Goal: Navigation & Orientation: Understand site structure

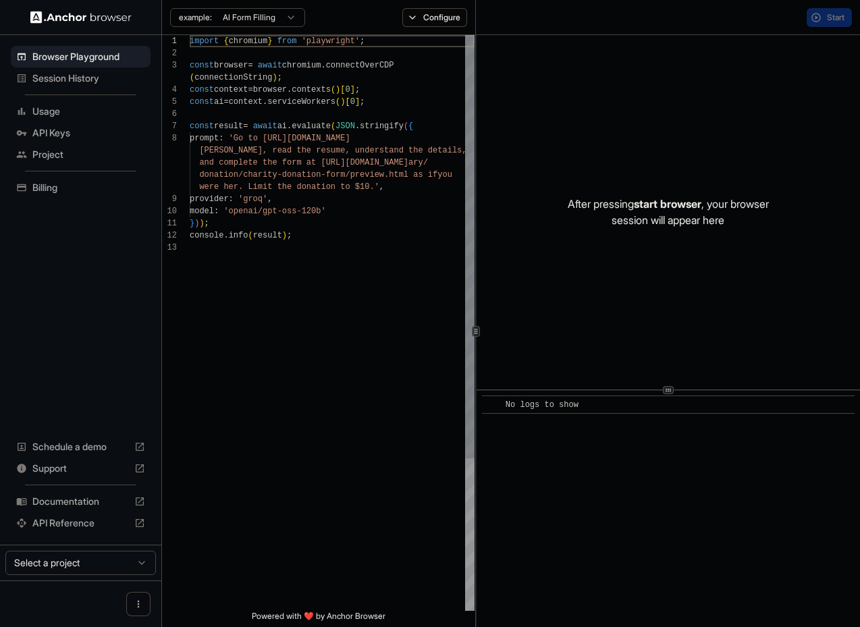
scroll to position [85, 0]
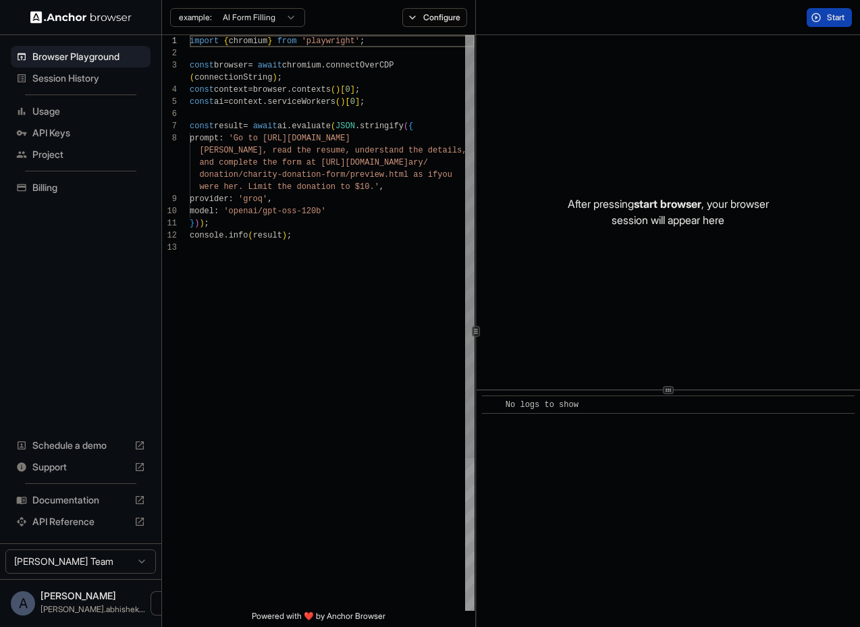
type textarea "**********"
click at [352, 251] on div "import { chromium } from 'playwright' ; const browser = await chromium . connec…" at bounding box center [332, 426] width 285 height 783
click at [662, 208] on span "start browser" at bounding box center [668, 204] width 68 height 14
click at [654, 219] on p "After pressing start browser , your browser session will appear here" at bounding box center [668, 212] width 201 height 32
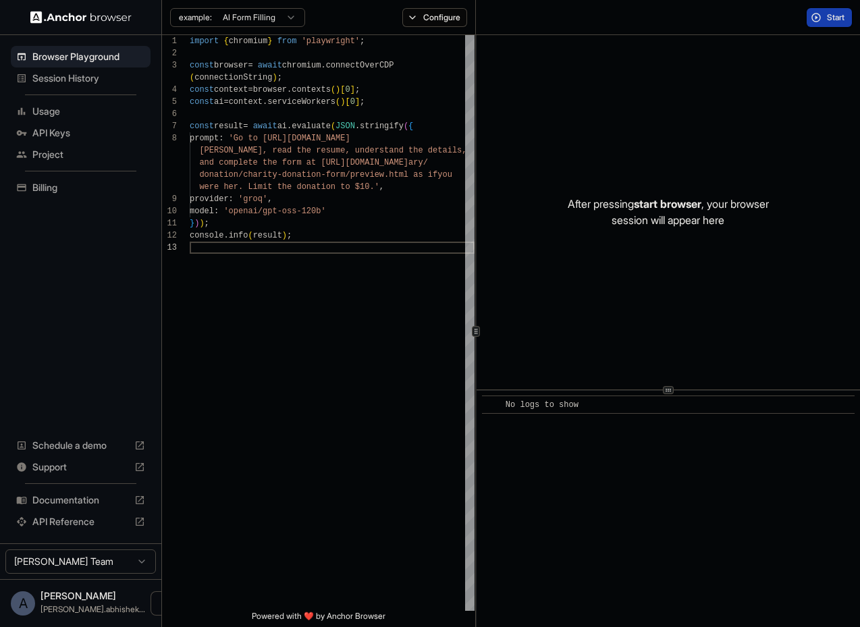
click at [827, 20] on span "Start" at bounding box center [836, 17] width 19 height 11
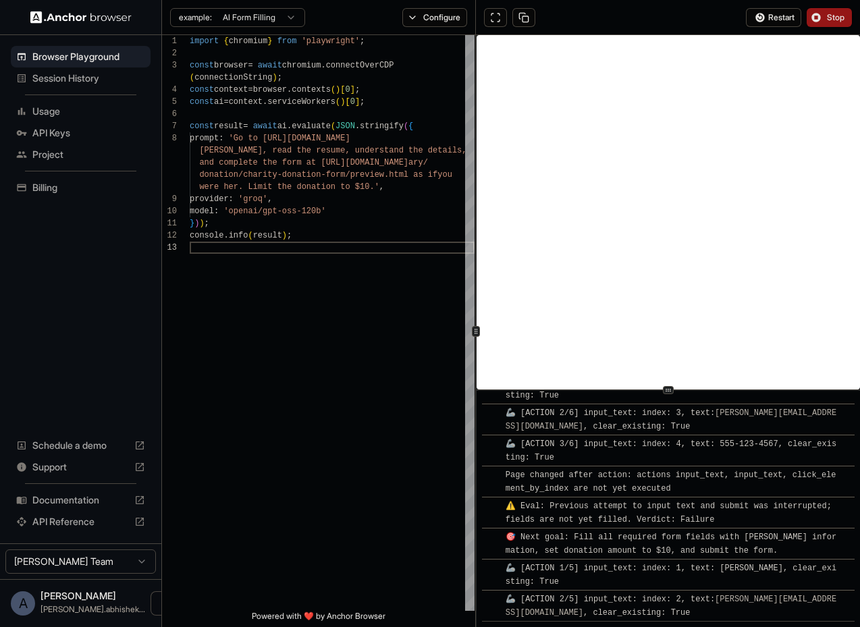
scroll to position [833, 0]
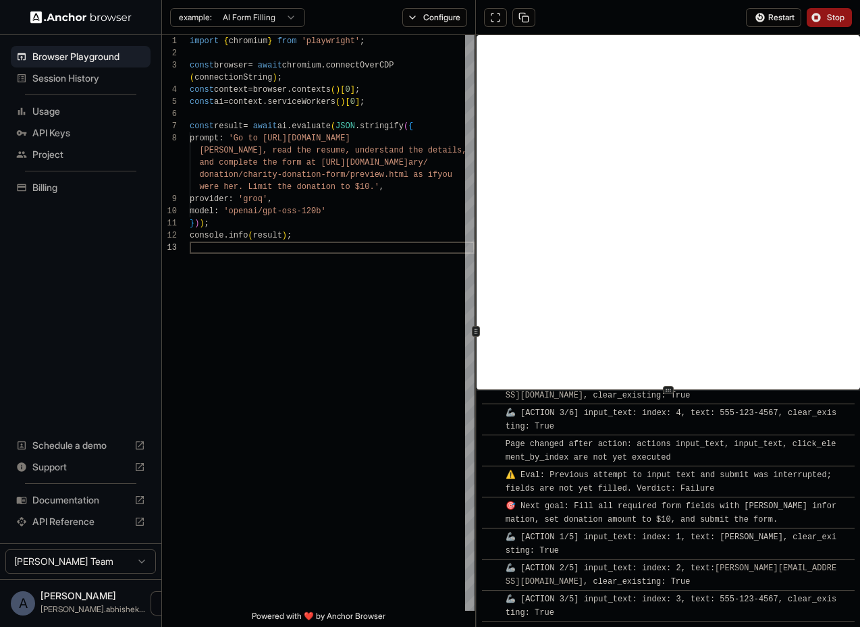
click at [609, 596] on span "🦾 [ACTION 3/5] input_text: index: 3, text: 555-123-4567, clear_existing: True" at bounding box center [671, 606] width 331 height 23
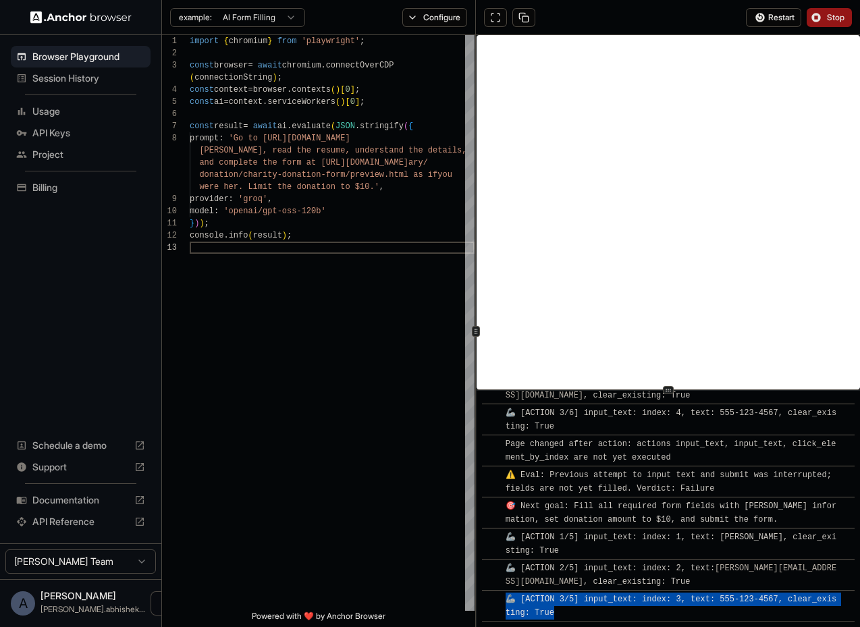
click at [609, 596] on span "🦾 [ACTION 3/5] input_text: index: 3, text: 555-123-4567, clear_existing: True" at bounding box center [671, 606] width 331 height 23
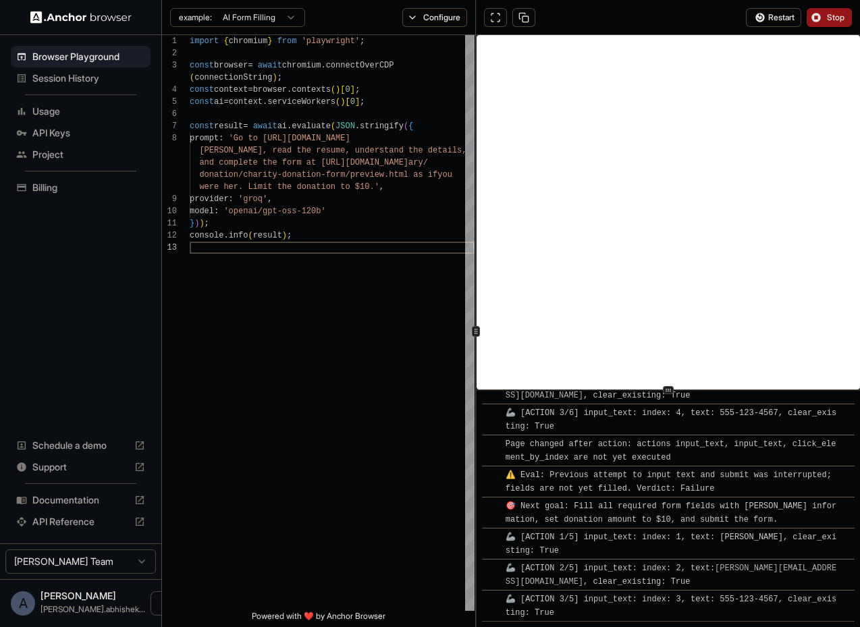
click at [608, 595] on span "🦾 [ACTION 3/5] input_text: index: 3, text: 555-123-4567, clear_existing: True" at bounding box center [671, 606] width 331 height 23
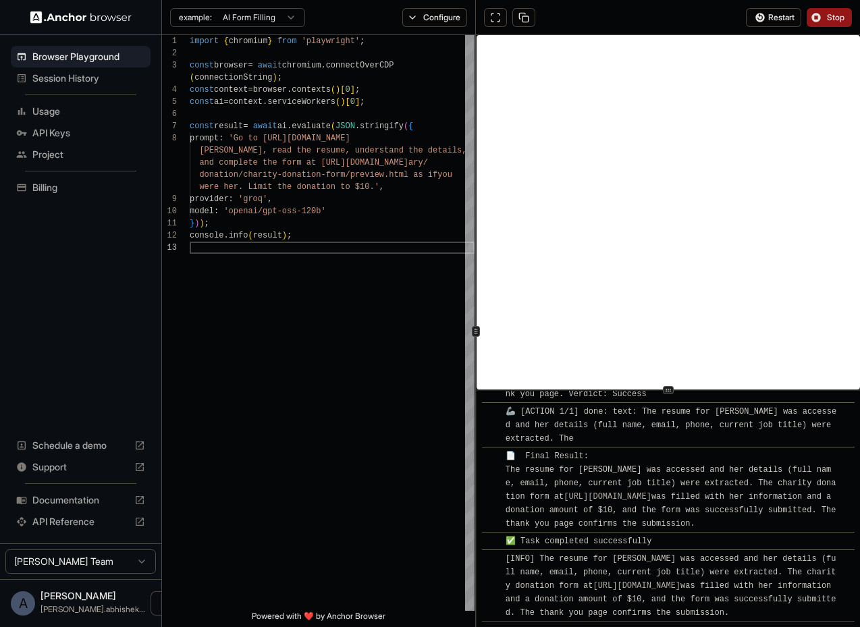
scroll to position [1207, 0]
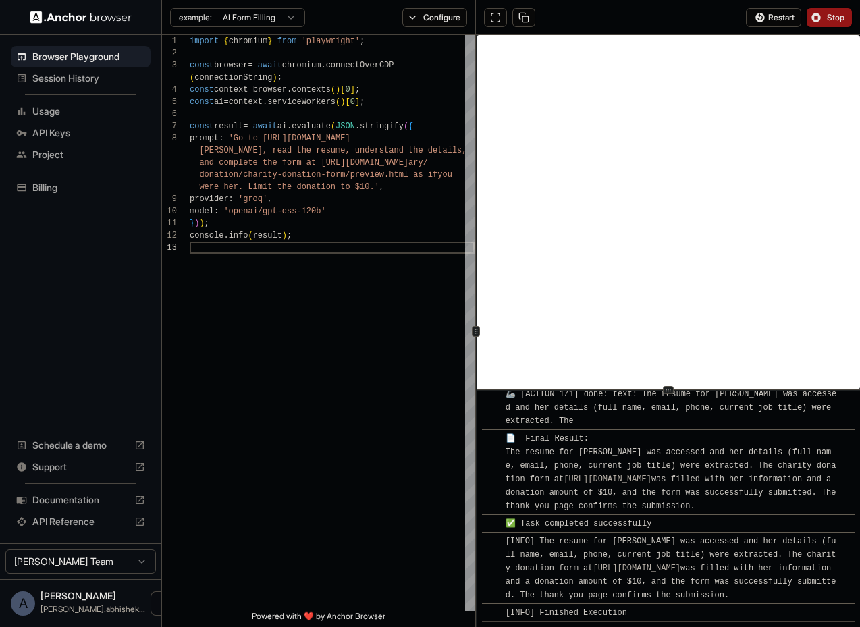
click at [585, 475] on link "https://formspree.io/library/donation/charity-donation-form/preview.html" at bounding box center [608, 479] width 88 height 9
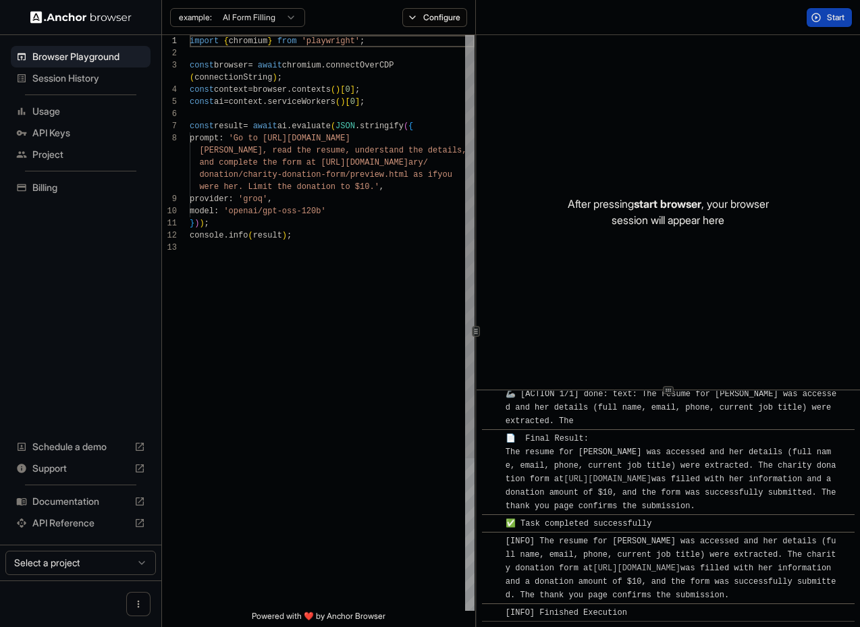
scroll to position [85, 0]
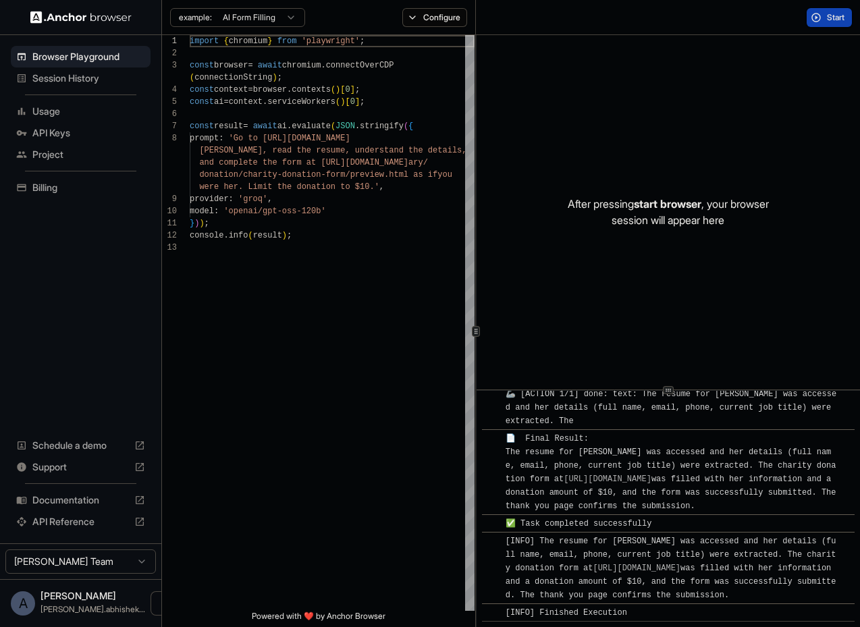
click at [126, 563] on html "Browser Playground Session History Usage API Keys Project Billing Schedule a de…" at bounding box center [430, 313] width 860 height 627
click at [280, 382] on html "Browser Playground Session History Usage API Keys Project Billing Schedule a de…" at bounding box center [430, 313] width 860 height 627
type textarea "**********"
click at [342, 276] on div "import { chromium } from 'playwright' ; const browser = await chromium . connec…" at bounding box center [332, 426] width 285 height 783
click at [311, 267] on div "import { chromium } from 'playwright' ; const browser = await chromium . connec…" at bounding box center [332, 426] width 285 height 783
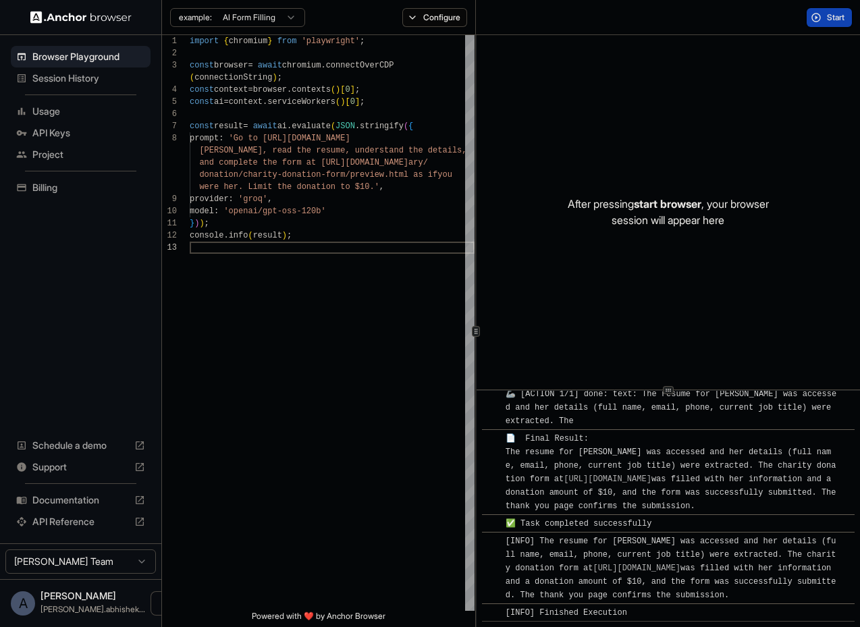
click at [64, 501] on span "Documentation" at bounding box center [80, 501] width 97 height 14
click at [74, 74] on span "Session History" at bounding box center [88, 79] width 113 height 14
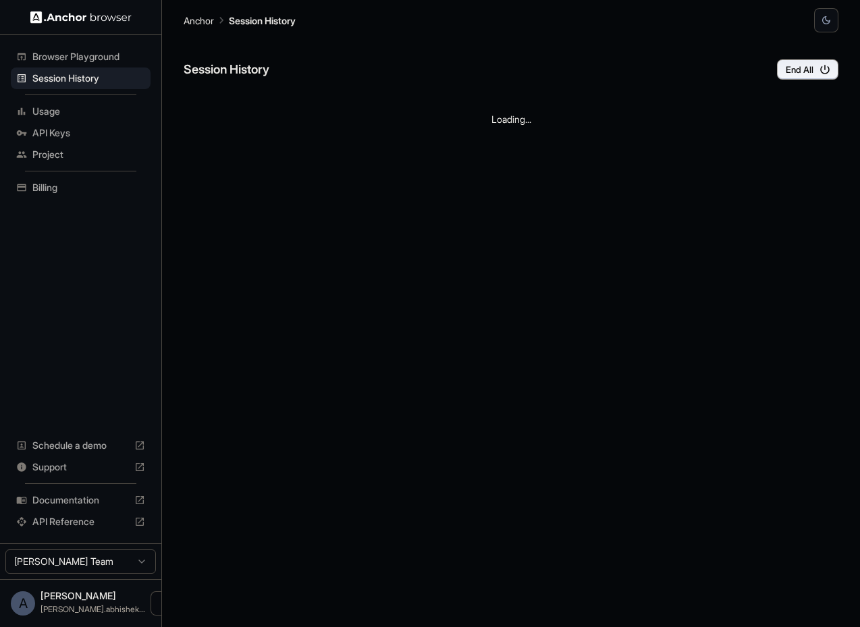
click at [61, 113] on span "Usage" at bounding box center [88, 112] width 113 height 14
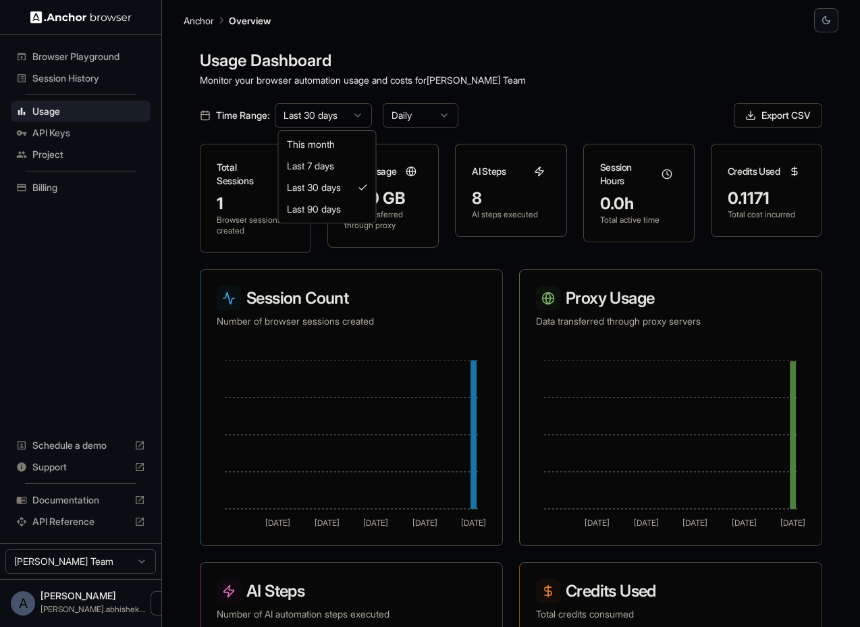
click at [348, 112] on html "Browser Playground Session History Usage API Keys Project Billing Schedule a de…" at bounding box center [430, 313] width 860 height 627
click at [444, 113] on html "Browser Playground Session History Usage API Keys Project Billing Schedule a de…" at bounding box center [430, 313] width 860 height 627
click at [448, 113] on html "Browser Playground Session History Usage API Keys Project Billing Schedule a de…" at bounding box center [430, 313] width 860 height 627
click at [532, 66] on html "Browser Playground Session History Usage API Keys Project Billing Schedule a de…" at bounding box center [430, 313] width 860 height 627
click at [509, 280] on div "Session Count Number of browser sessions created Sep 16 Sep 22 Sep 28 Oct 4 Oct…" at bounding box center [511, 554] width 623 height 570
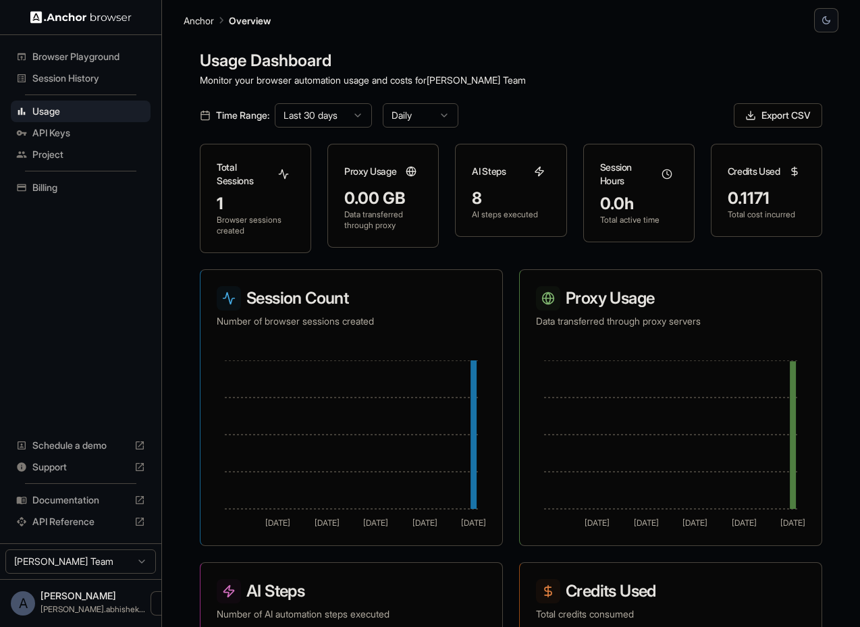
click at [59, 139] on span "API Keys" at bounding box center [88, 133] width 113 height 14
